Goal: Task Accomplishment & Management: Manage account settings

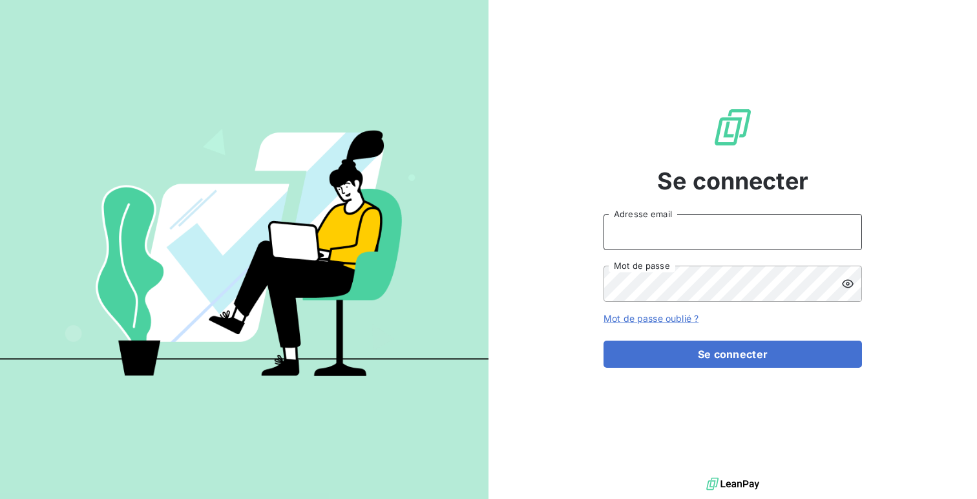
click at [667, 217] on input "Adresse email" at bounding box center [732, 232] width 258 height 36
type input "admin@bpaexperts"
click at [603, 340] on button "Se connecter" at bounding box center [732, 353] width 258 height 27
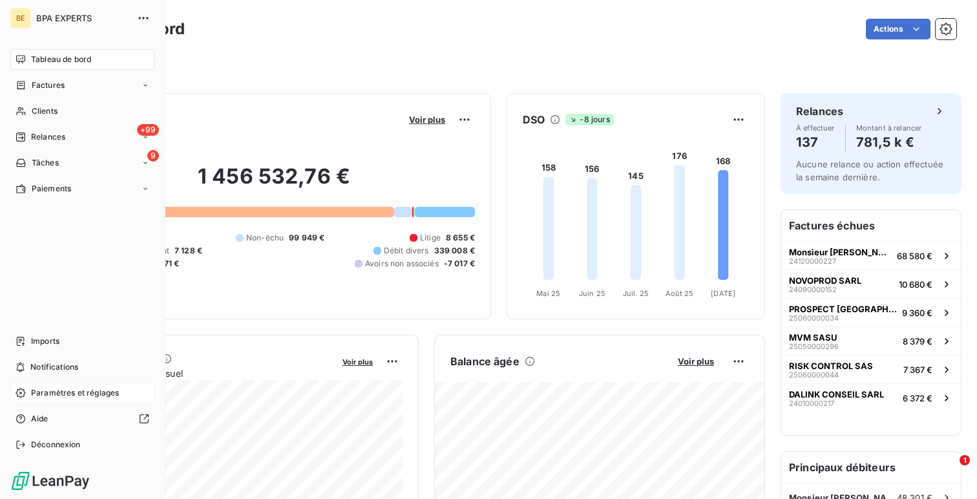
click at [53, 389] on span "Paramètres et réglages" at bounding box center [75, 393] width 88 height 12
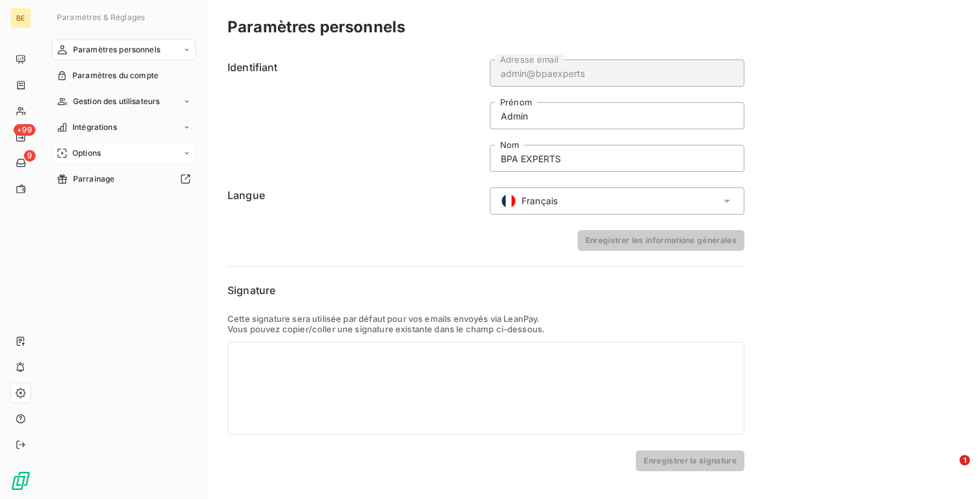
click at [83, 145] on div "Options" at bounding box center [124, 153] width 144 height 21
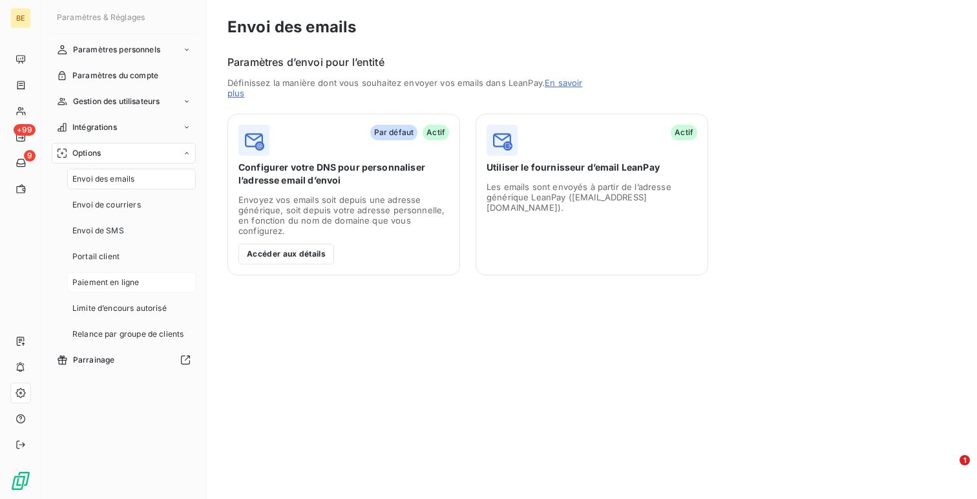
click at [120, 279] on span "Paiement en ligne" at bounding box center [105, 283] width 67 height 12
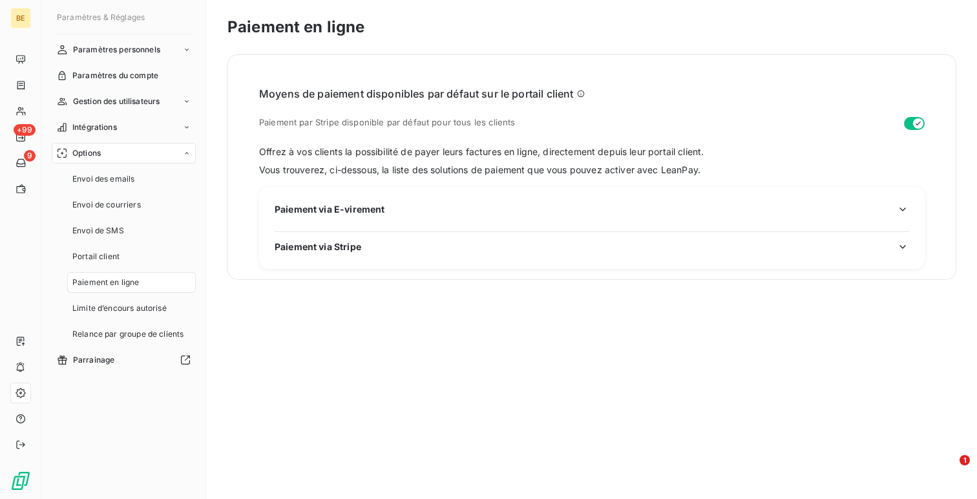
click at [304, 210] on span "Paiement via E-virement" at bounding box center [330, 209] width 110 height 14
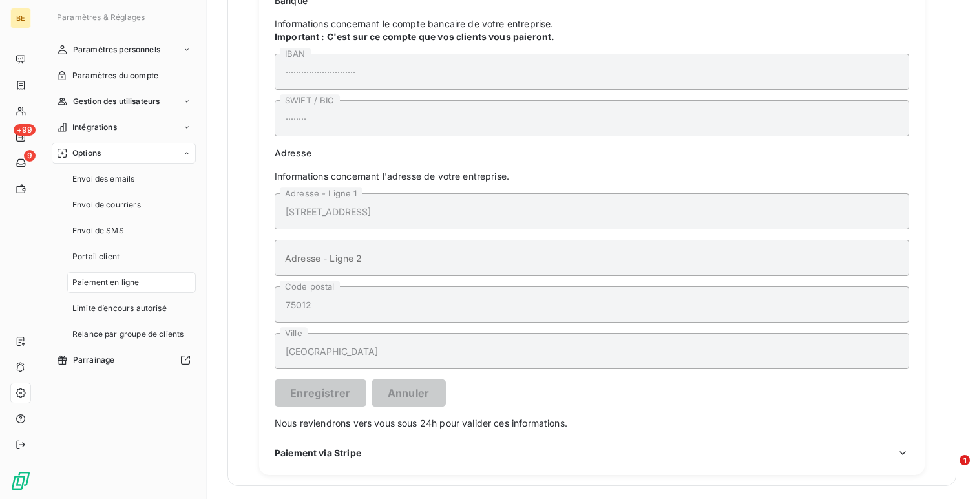
scroll to position [513, 0]
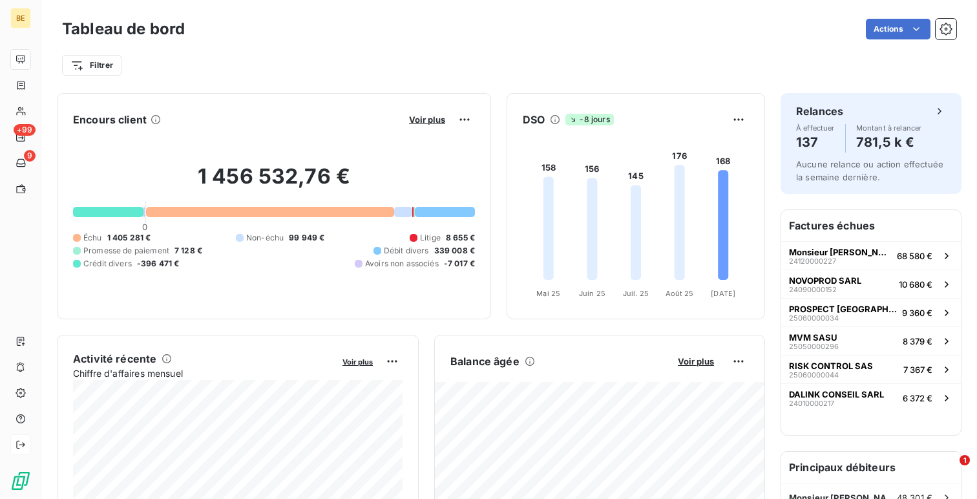
click at [25, 439] on icon at bounding box center [21, 444] width 10 height 10
